Goal: Download file/media

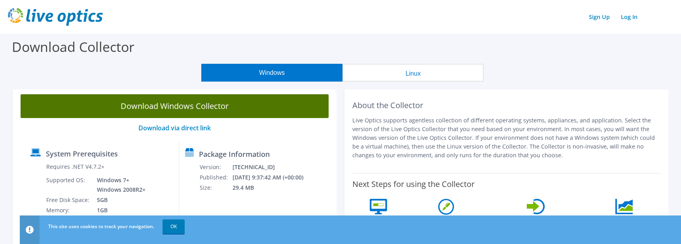
click at [233, 104] on link "Download Windows Collector" at bounding box center [175, 106] width 308 height 24
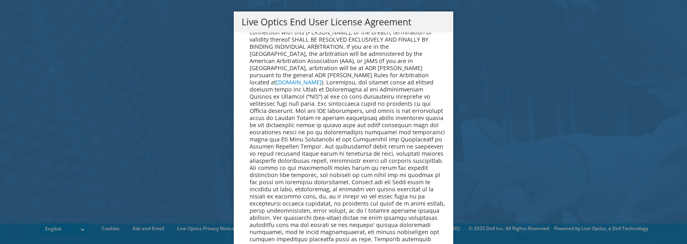
scroll to position [2993, 0]
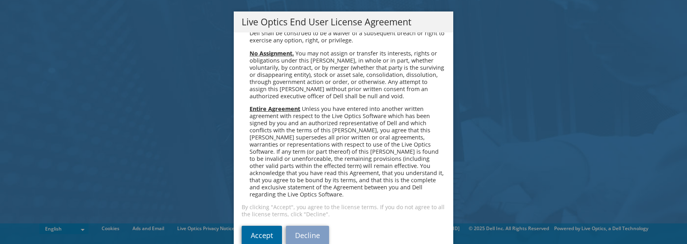
click at [249, 228] on link "Accept" at bounding box center [262, 235] width 40 height 19
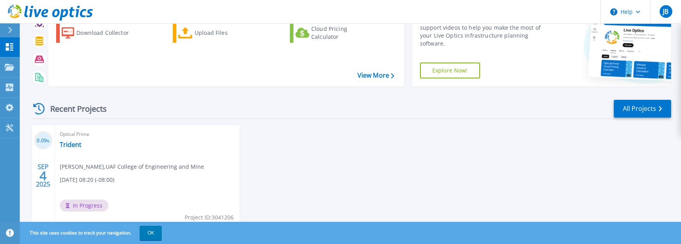
scroll to position [76, 0]
